Goal: Task Accomplishment & Management: Manage account settings

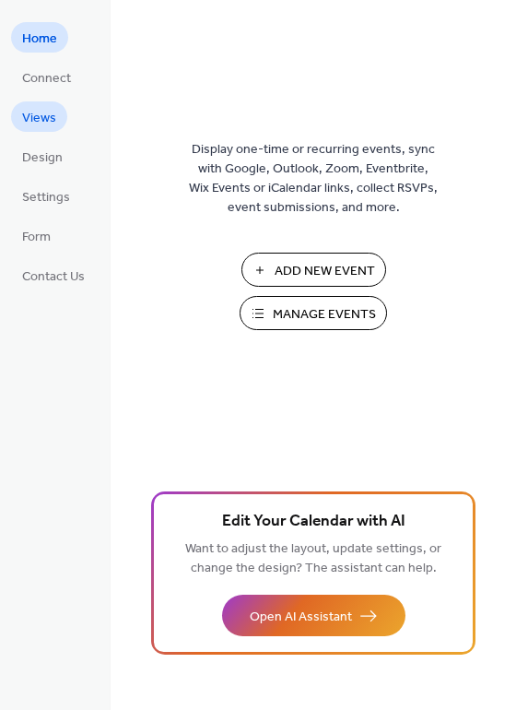
click at [48, 123] on span "Views" at bounding box center [39, 118] width 34 height 19
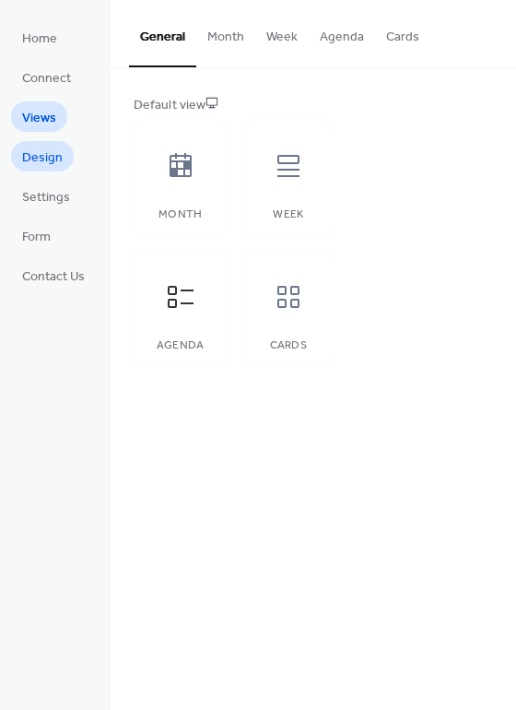
click at [43, 156] on span "Design" at bounding box center [42, 157] width 41 height 19
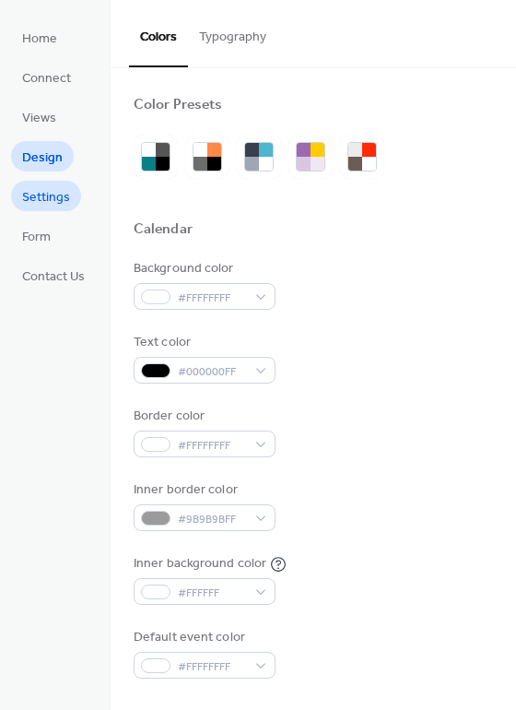
click at [39, 198] on span "Settings" at bounding box center [46, 197] width 48 height 19
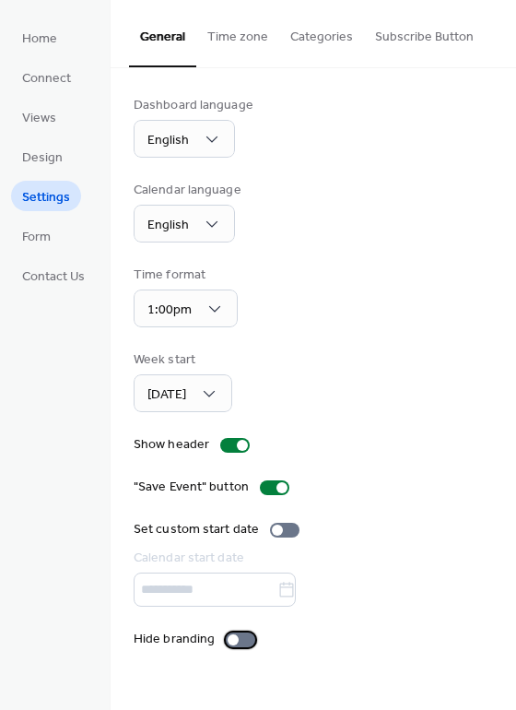
click at [232, 636] on div at bounding box center [233, 639] width 11 height 11
click at [245, 27] on button "Time zone" at bounding box center [237, 32] width 83 height 65
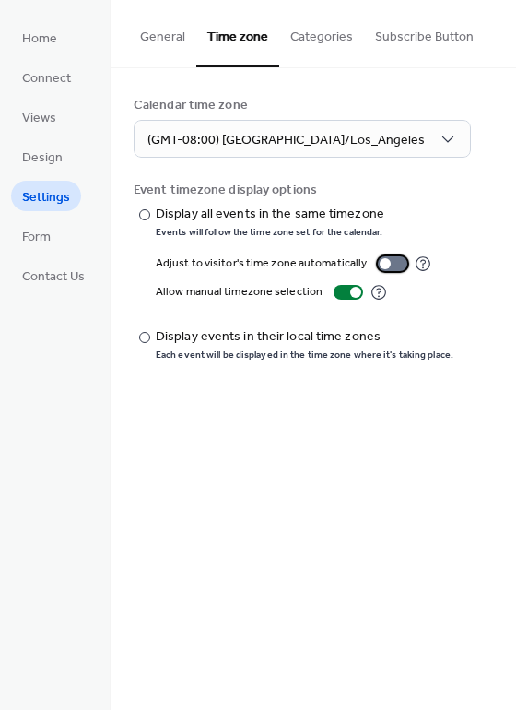
click at [382, 262] on div at bounding box center [385, 263] width 11 height 11
click at [362, 499] on div "General Time zone Categories Subscribe Button Dashboard language English Calend…" at bounding box center [314, 355] width 406 height 710
click at [314, 30] on button "Categories" at bounding box center [321, 32] width 85 height 65
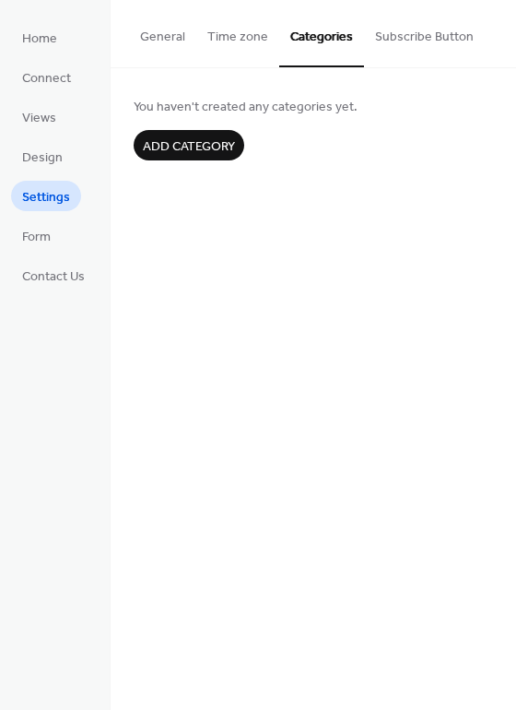
click at [394, 38] on button "Subscribe Button" at bounding box center [424, 32] width 121 height 65
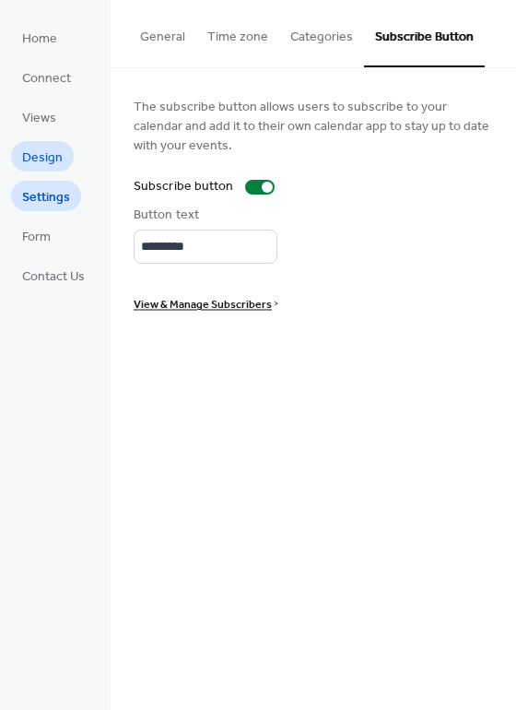
click at [42, 159] on span "Design" at bounding box center [42, 157] width 41 height 19
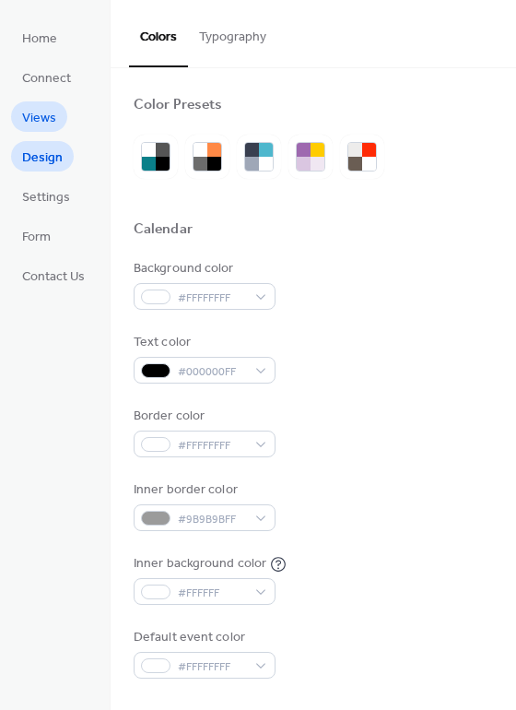
click at [48, 118] on span "Views" at bounding box center [39, 118] width 34 height 19
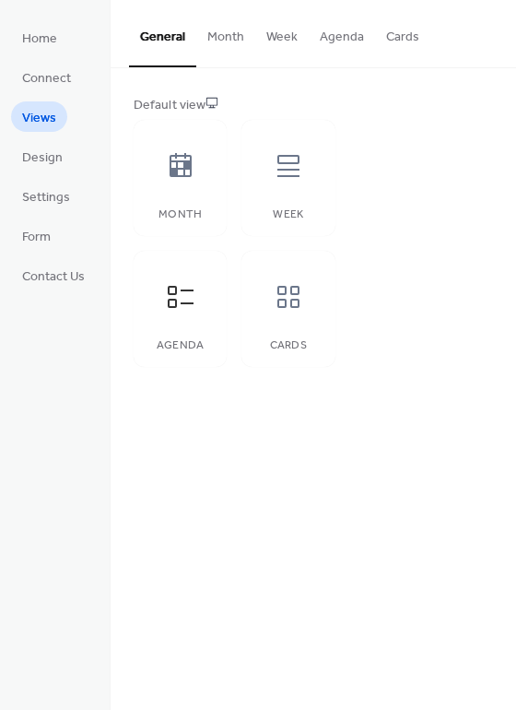
click at [219, 47] on button "Month" at bounding box center [225, 32] width 59 height 65
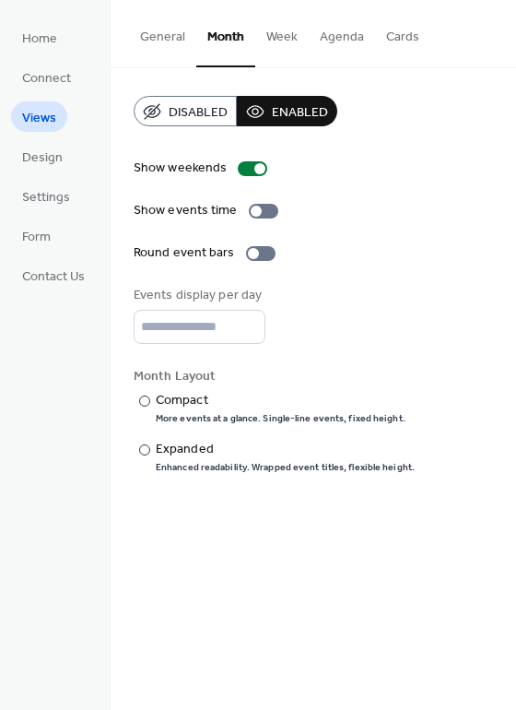
click at [274, 41] on button "Week" at bounding box center [281, 32] width 53 height 65
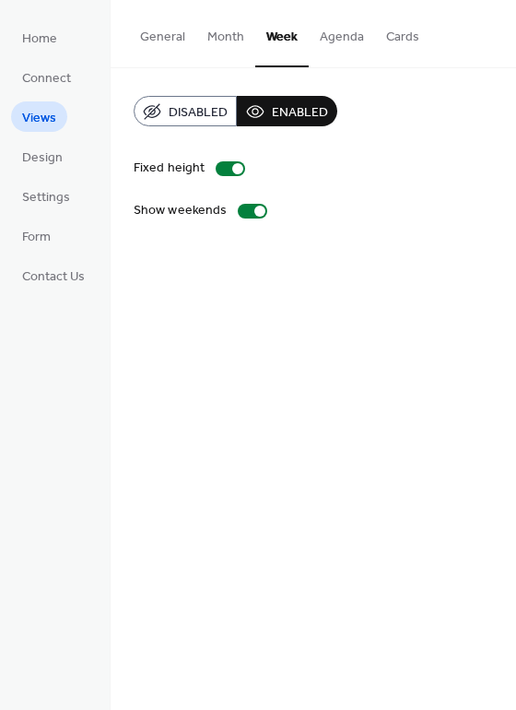
click at [346, 29] on button "Agenda" at bounding box center [342, 32] width 66 height 65
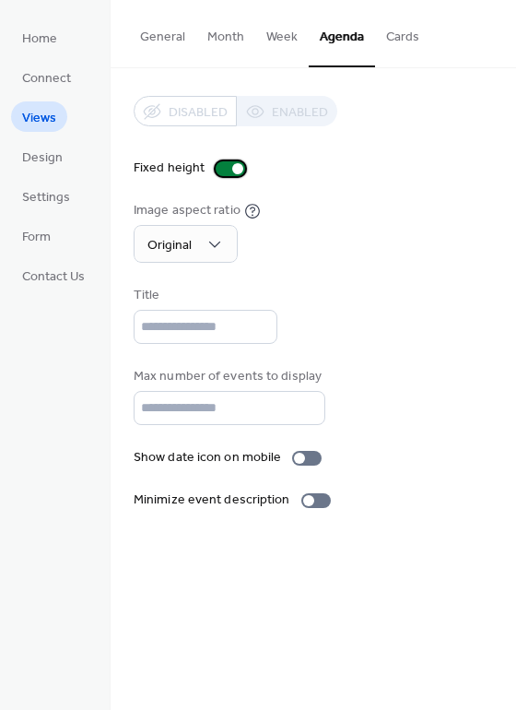
click at [235, 166] on div at bounding box center [237, 168] width 11 height 11
click at [41, 155] on span "Design" at bounding box center [42, 157] width 41 height 19
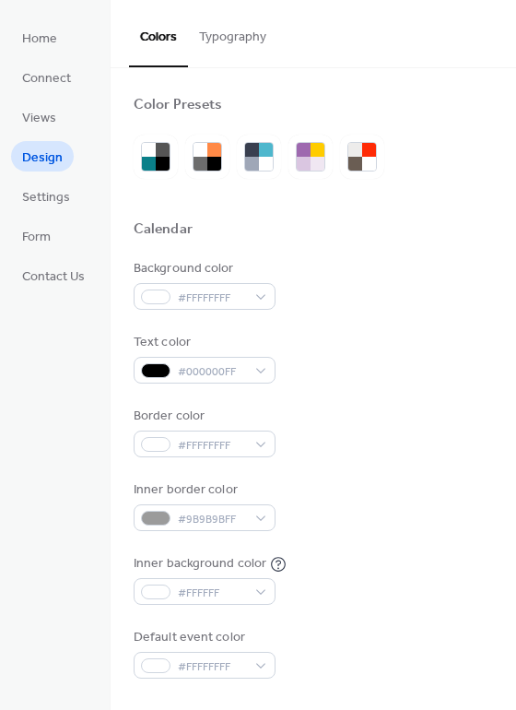
scroll to position [1, 0]
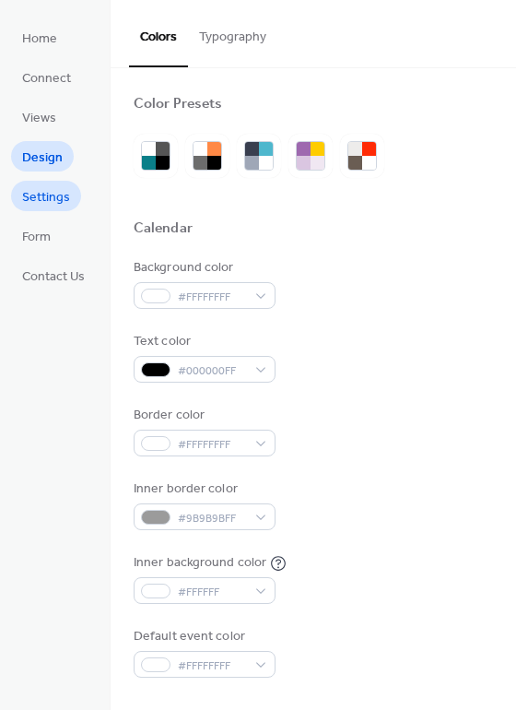
click at [48, 196] on span "Settings" at bounding box center [46, 197] width 48 height 19
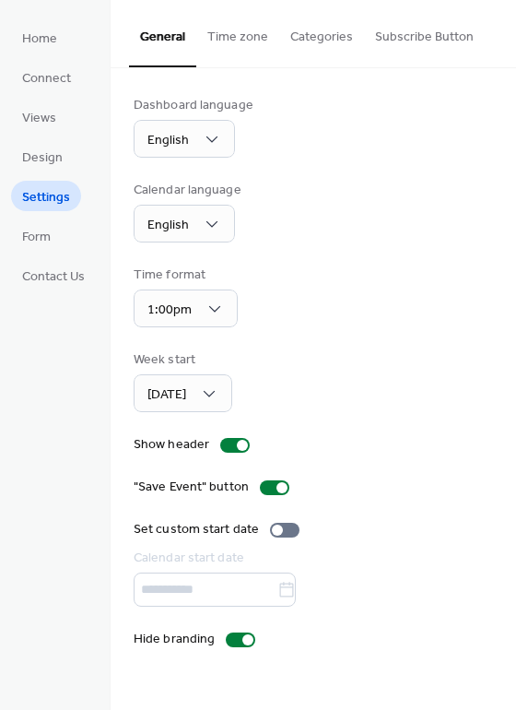
click at [242, 29] on button "Time zone" at bounding box center [237, 32] width 83 height 65
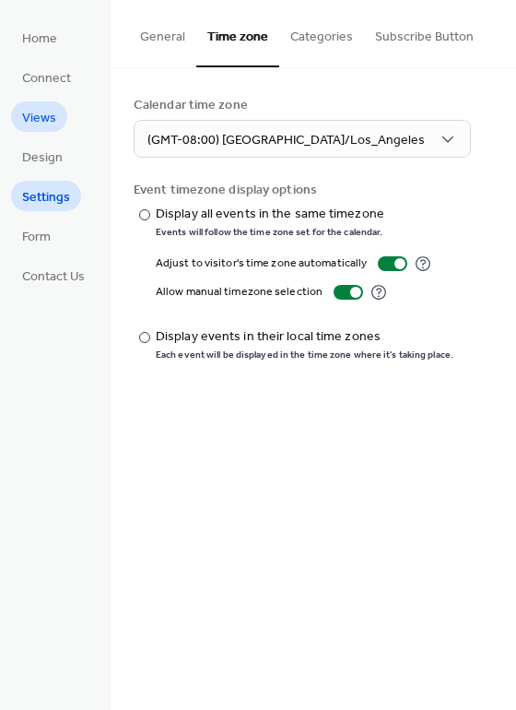
click at [35, 121] on span "Views" at bounding box center [39, 118] width 34 height 19
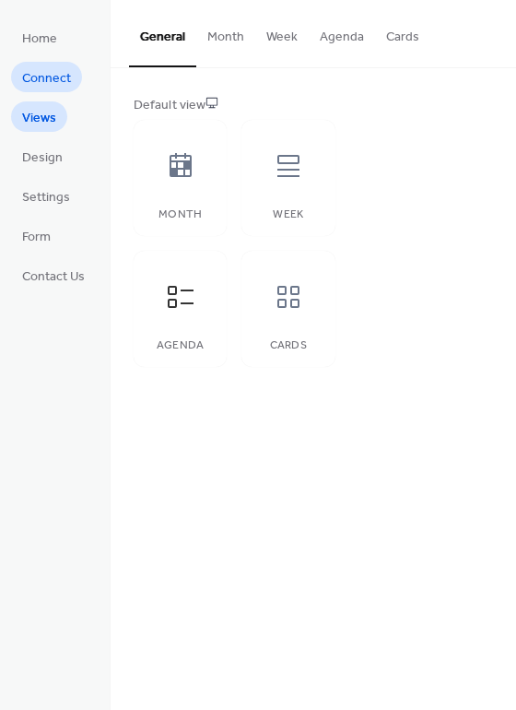
click at [60, 75] on span "Connect" at bounding box center [46, 78] width 49 height 19
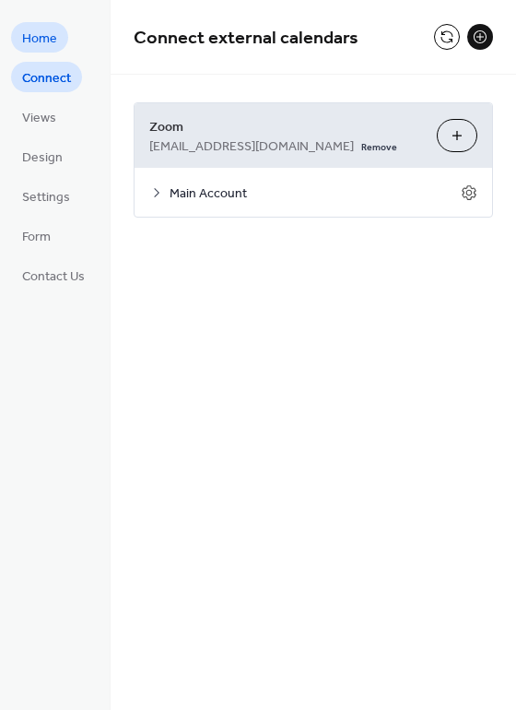
click at [53, 35] on span "Home" at bounding box center [39, 39] width 35 height 19
